Goal: Check status: Check status

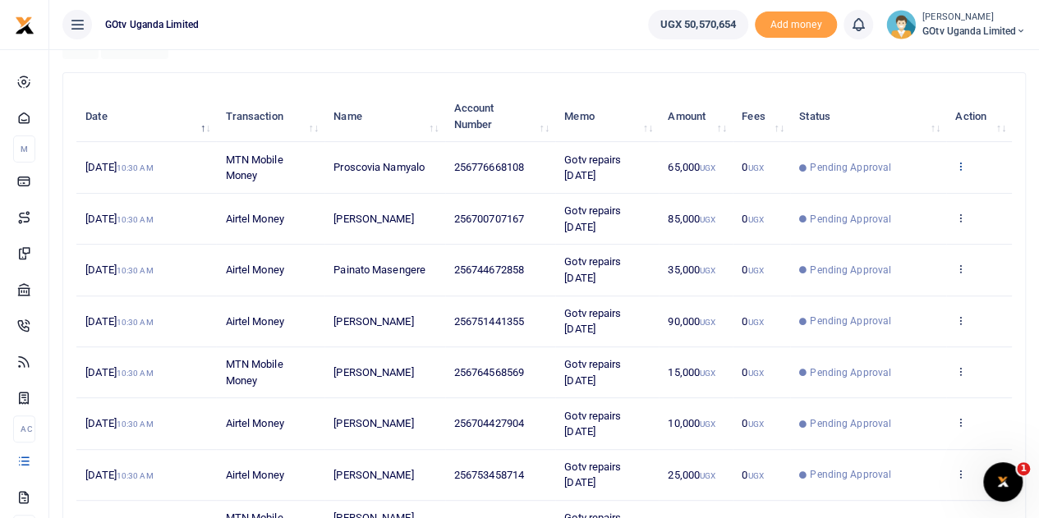
drag, startPoint x: 965, startPoint y: 155, endPoint x: 965, endPoint y: 166, distance: 10.7
click at [965, 164] on td "View details Send again" at bounding box center [979, 167] width 66 height 51
click at [965, 166] on icon at bounding box center [961, 166] width 11 height 12
click at [910, 193] on link "View details" at bounding box center [901, 194] width 130 height 23
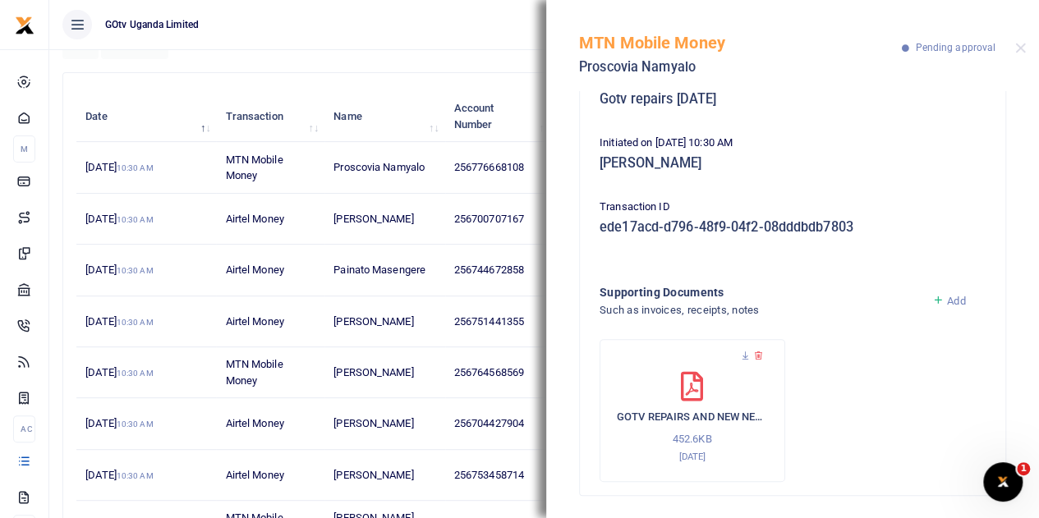
scroll to position [175, 0]
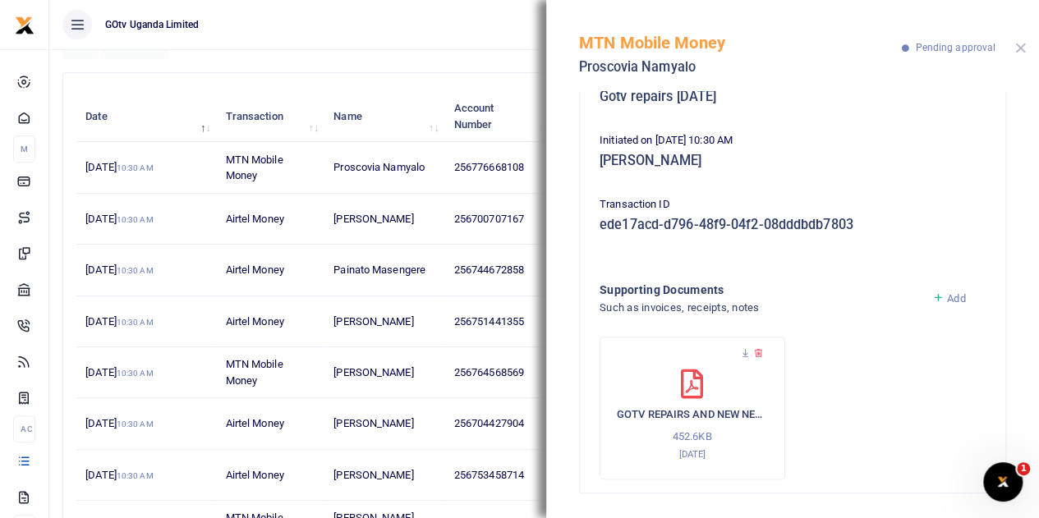
click at [1025, 52] on button "Close" at bounding box center [1020, 48] width 11 height 11
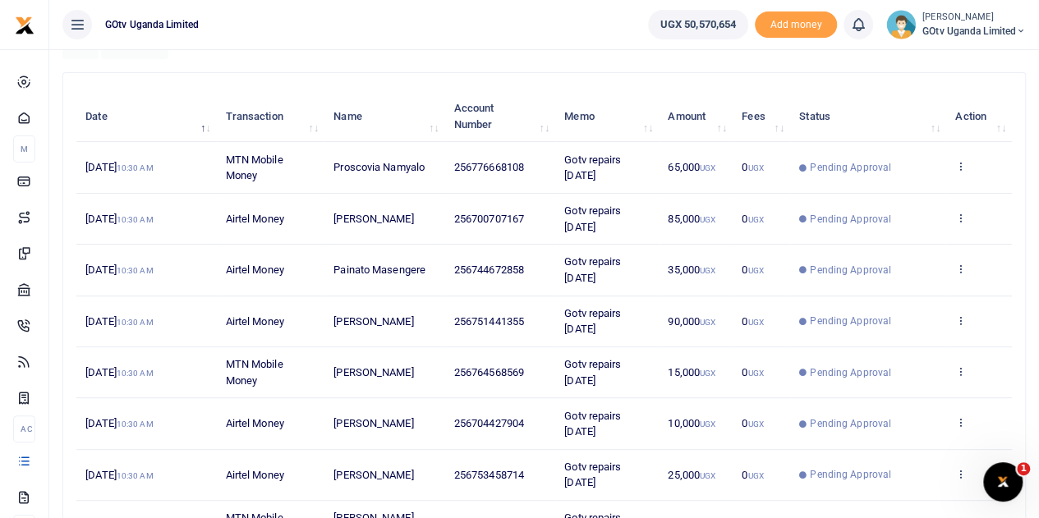
click at [976, 25] on span "GOtv Uganda Limited" at bounding box center [975, 31] width 104 height 15
click at [955, 53] on link "Switch accounts" at bounding box center [965, 59] width 130 height 23
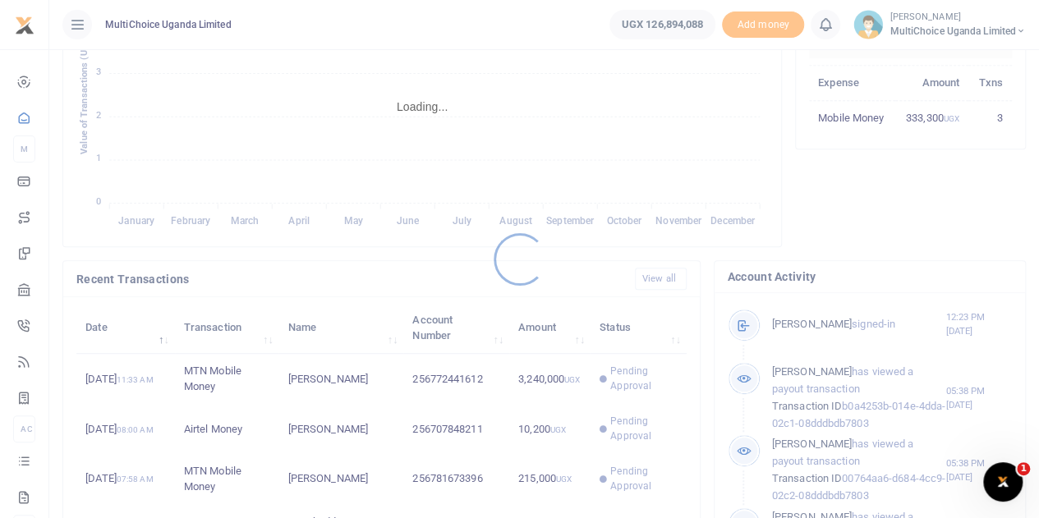
scroll to position [13, 13]
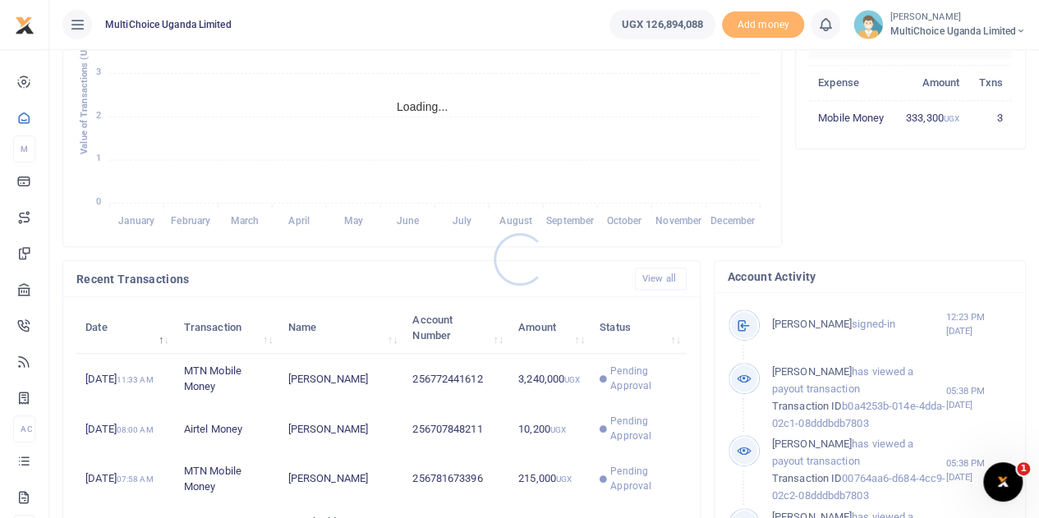
click at [617, 387] on div at bounding box center [519, 259] width 1039 height 518
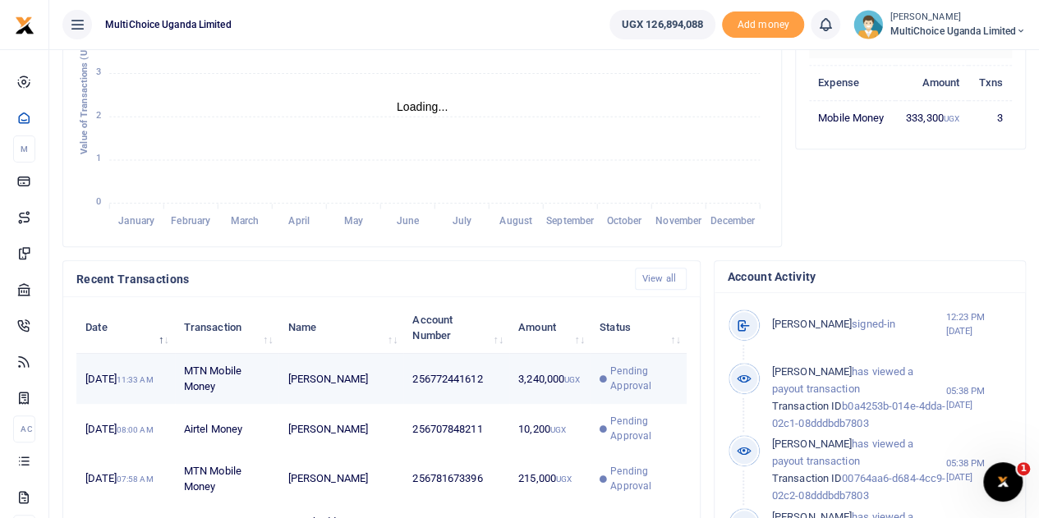
click at [624, 392] on span "Pending Approval" at bounding box center [643, 379] width 67 height 30
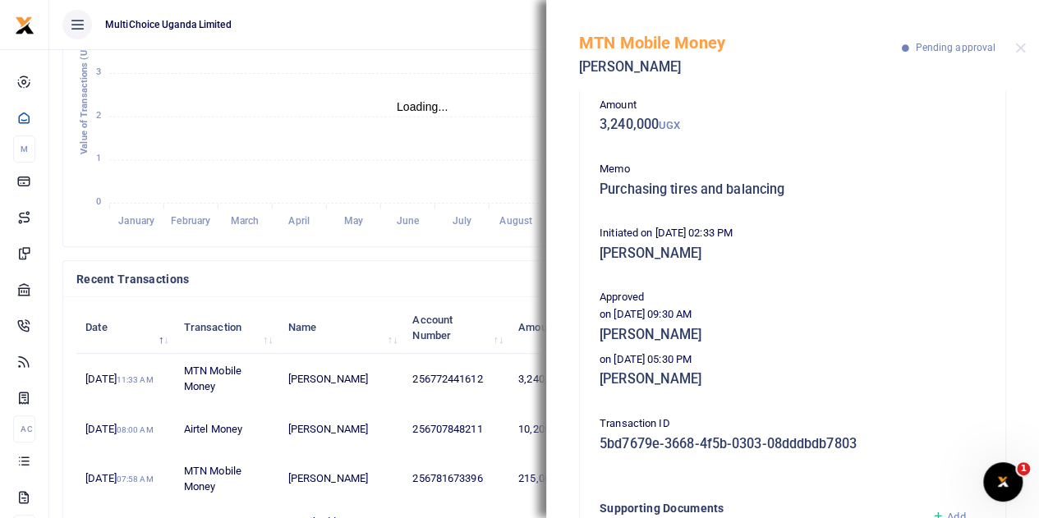
scroll to position [0, 0]
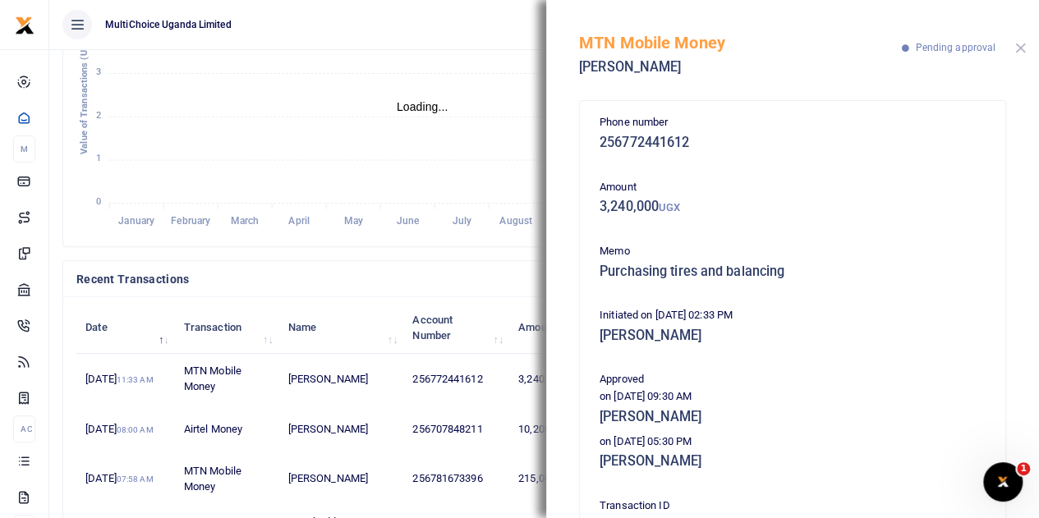
click at [1021, 48] on button "Close" at bounding box center [1020, 48] width 11 height 11
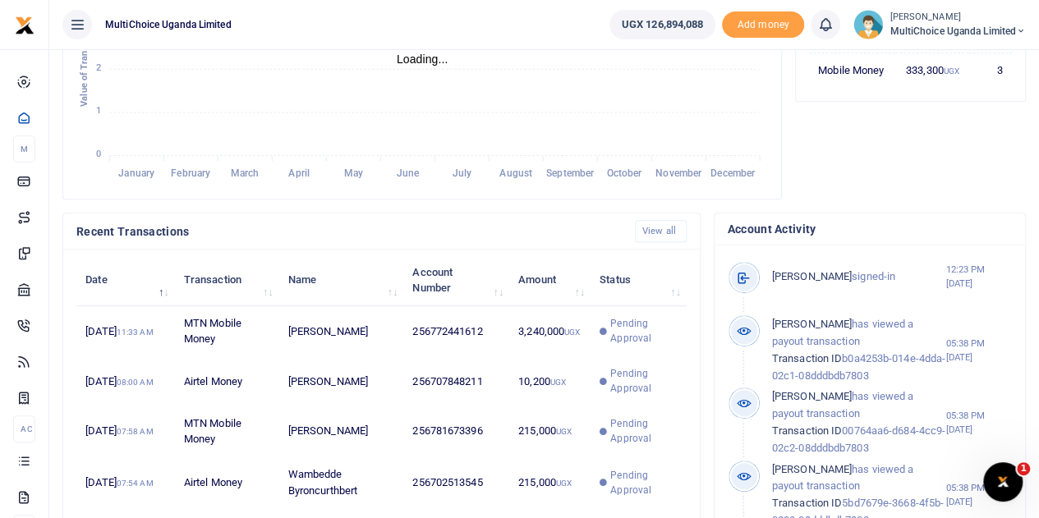
scroll to position [411, 0]
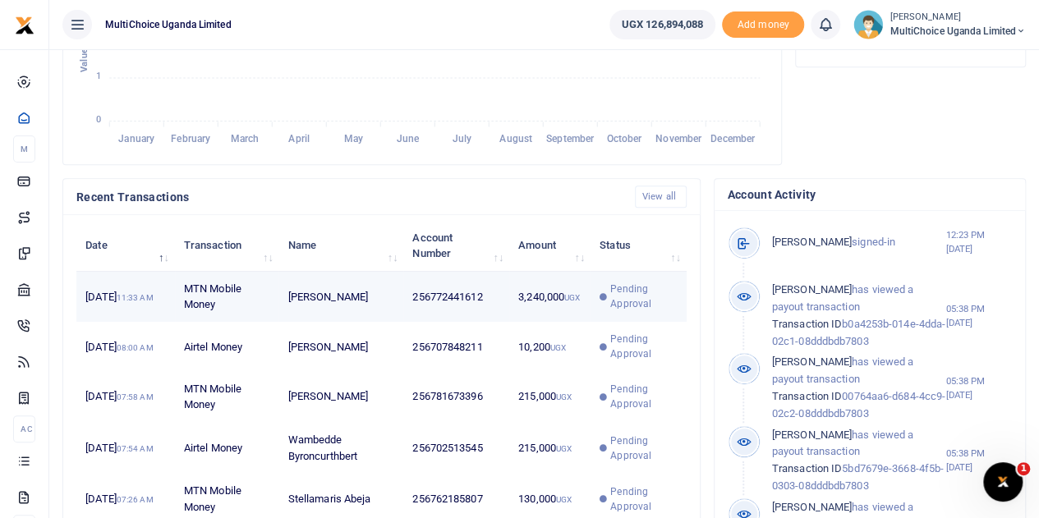
click at [626, 311] on span "Pending Approval" at bounding box center [643, 297] width 67 height 30
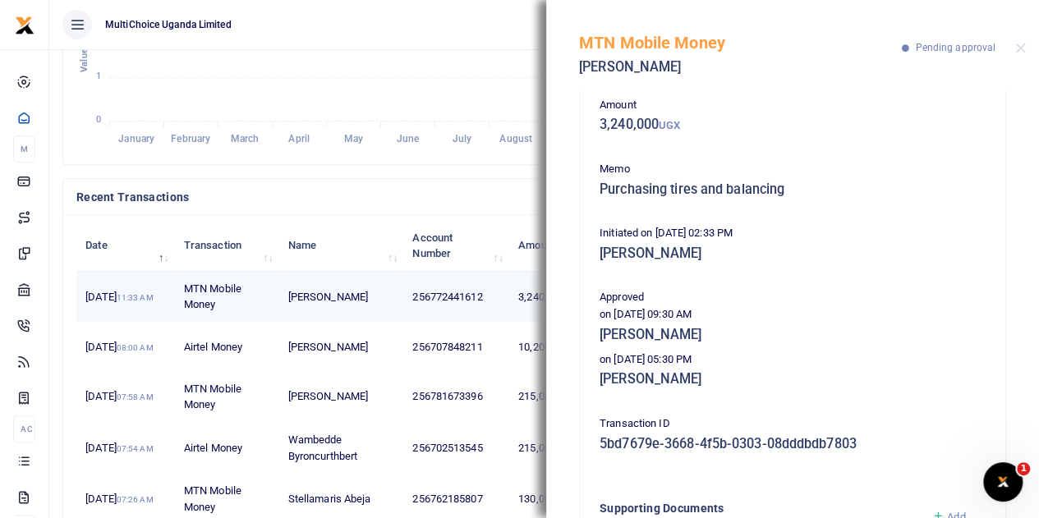
scroll to position [0, 0]
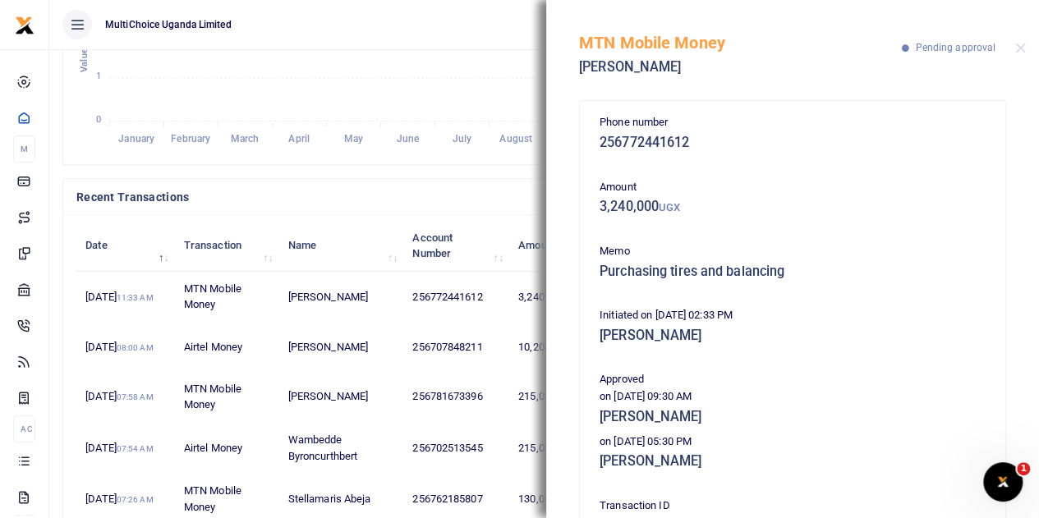
click at [1015, 39] on div "MTN Mobile Money [PERSON_NAME] Pending approval" at bounding box center [792, 45] width 493 height 91
click at [1020, 44] on button "Close" at bounding box center [1020, 48] width 11 height 11
